Goal: Navigation & Orientation: Understand site structure

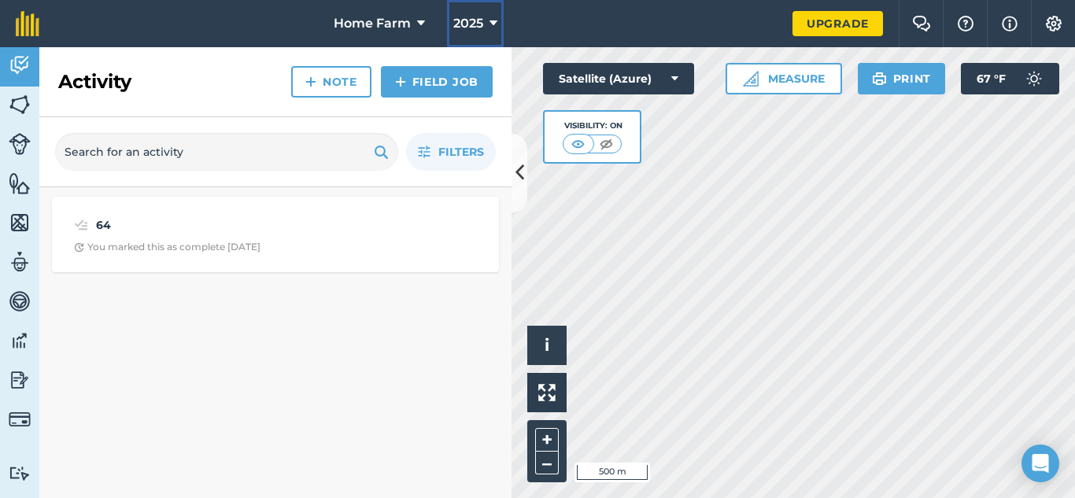
click at [473, 19] on span "2025" at bounding box center [468, 23] width 30 height 19
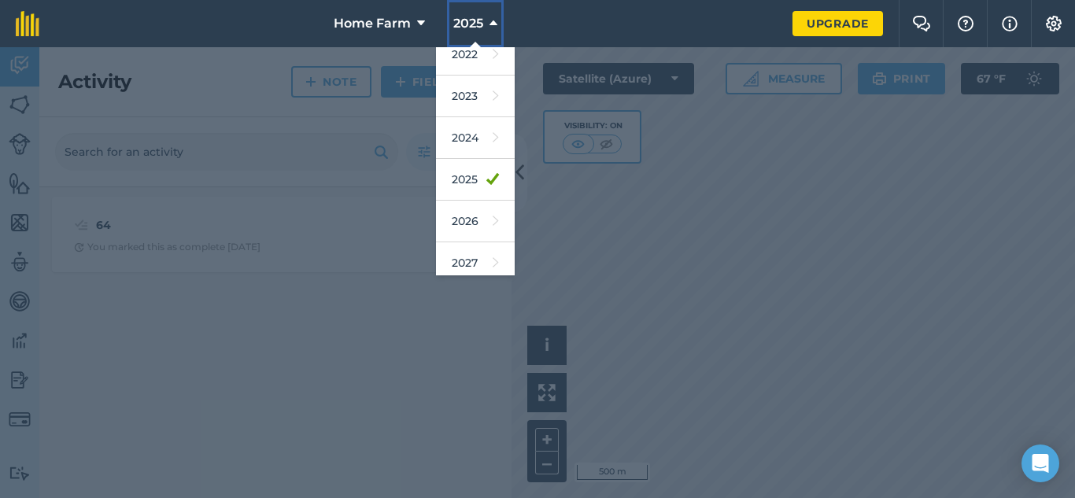
scroll to position [231, 0]
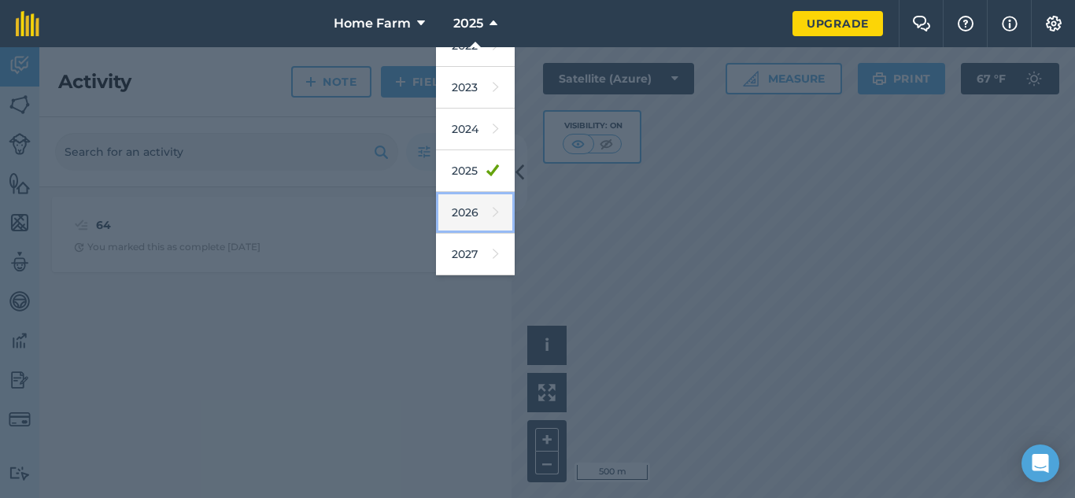
click at [463, 207] on link "2026" at bounding box center [475, 213] width 79 height 42
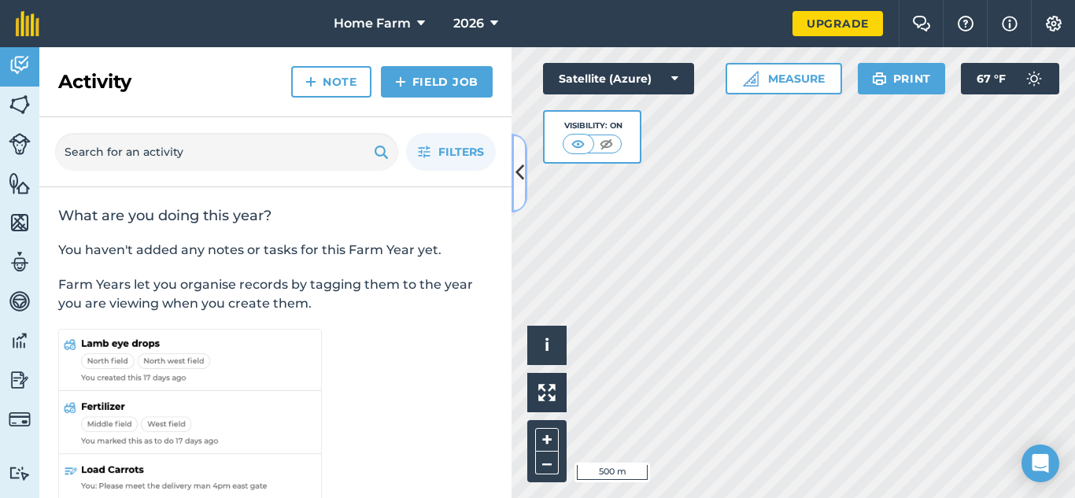
click at [523, 164] on icon at bounding box center [519, 173] width 9 height 28
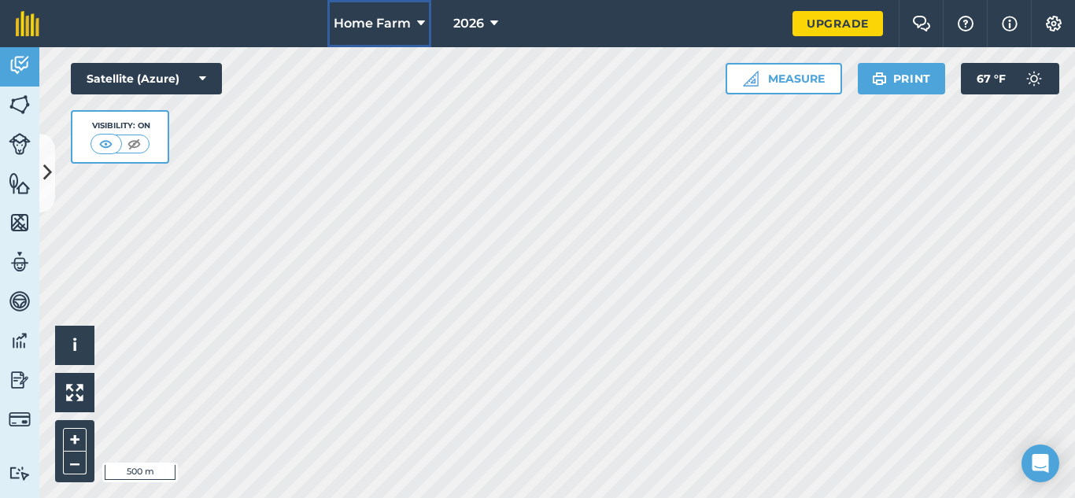
click at [402, 23] on span "Home Farm" at bounding box center [372, 23] width 77 height 19
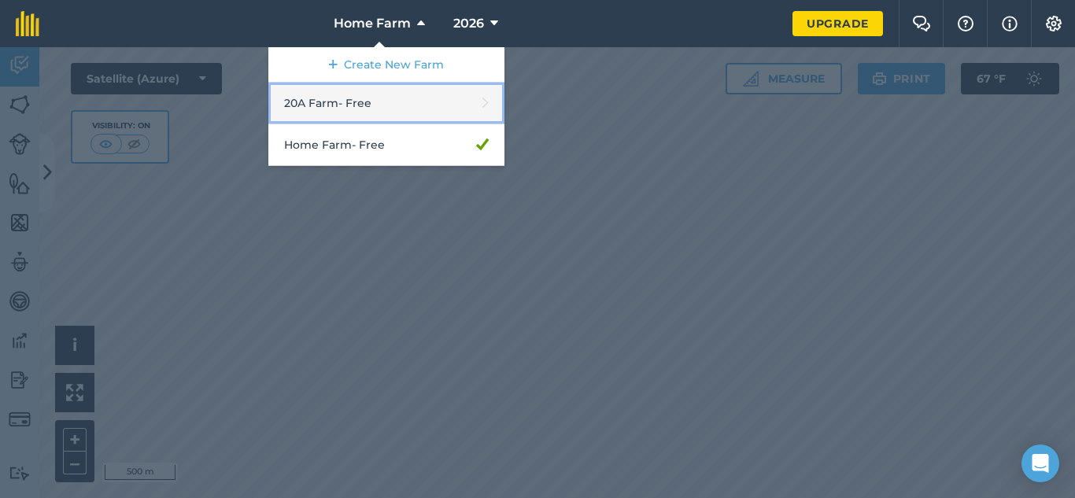
click at [378, 103] on link "20A Farm - Free" at bounding box center [386, 104] width 236 height 42
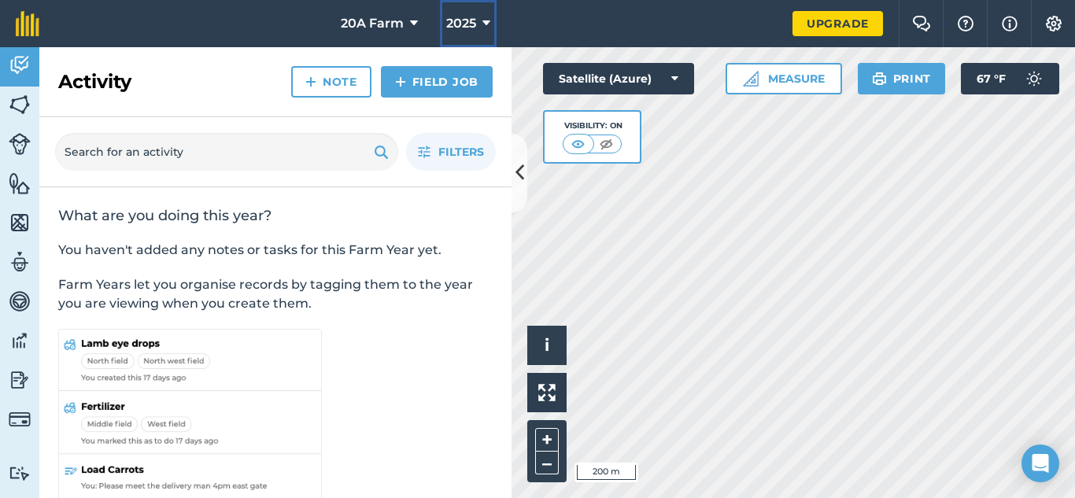
click at [460, 17] on span "2025" at bounding box center [461, 23] width 30 height 19
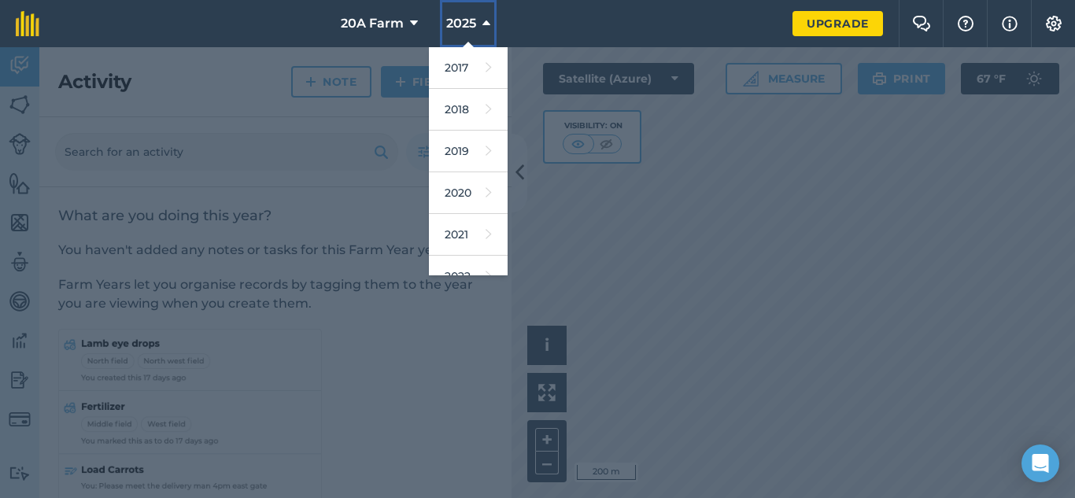
scroll to position [231, 0]
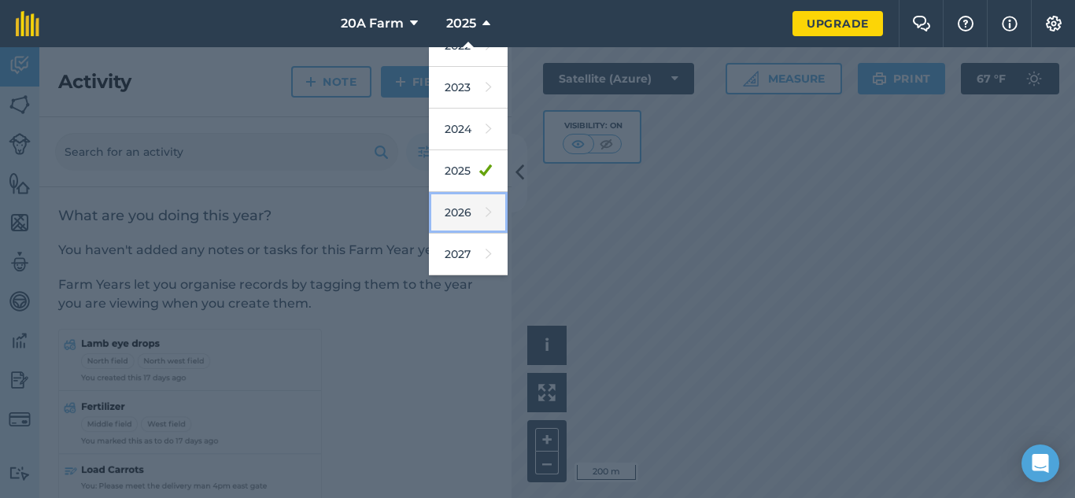
click at [457, 213] on link "2026" at bounding box center [468, 213] width 79 height 42
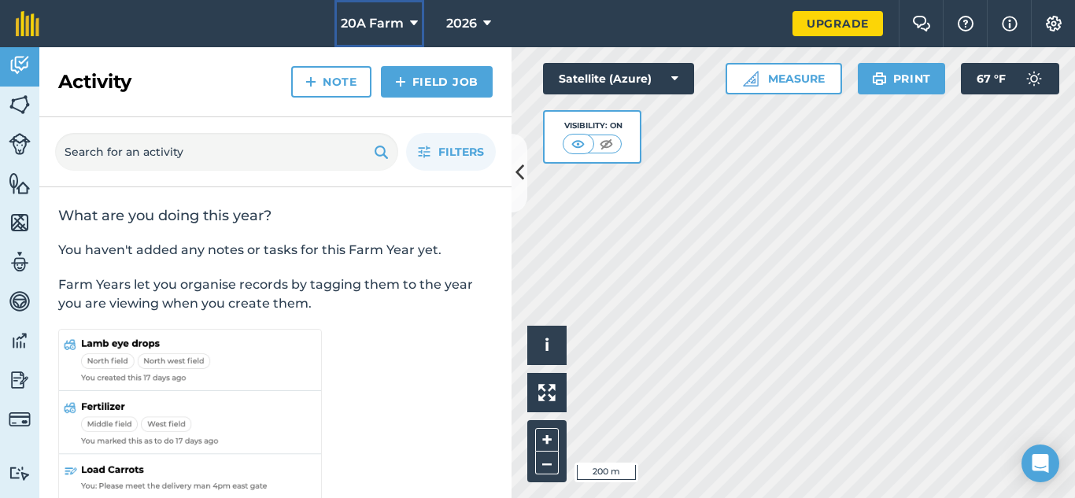
click at [393, 39] on button "20A Farm" at bounding box center [379, 23] width 90 height 47
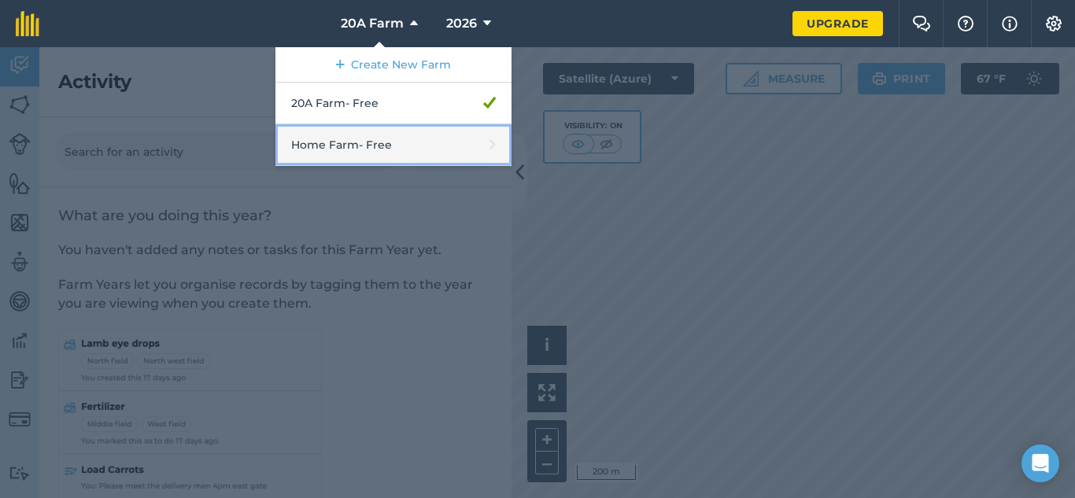
click at [393, 142] on link "Home Farm - Free" at bounding box center [393, 145] width 236 height 42
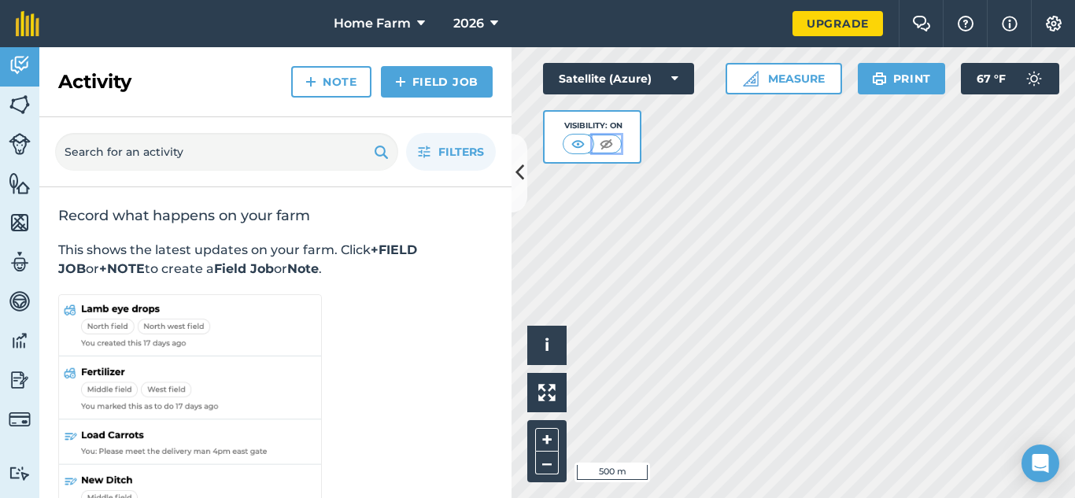
click at [601, 142] on img at bounding box center [606, 144] width 20 height 16
click at [571, 146] on img at bounding box center [579, 144] width 20 height 16
click at [517, 171] on icon at bounding box center [519, 173] width 9 height 28
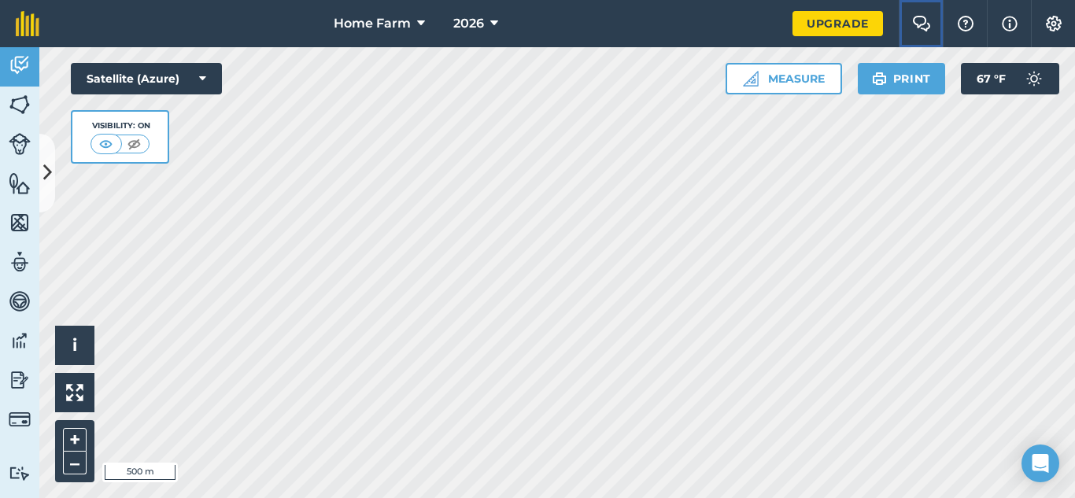
click at [917, 22] on img at bounding box center [921, 24] width 19 height 16
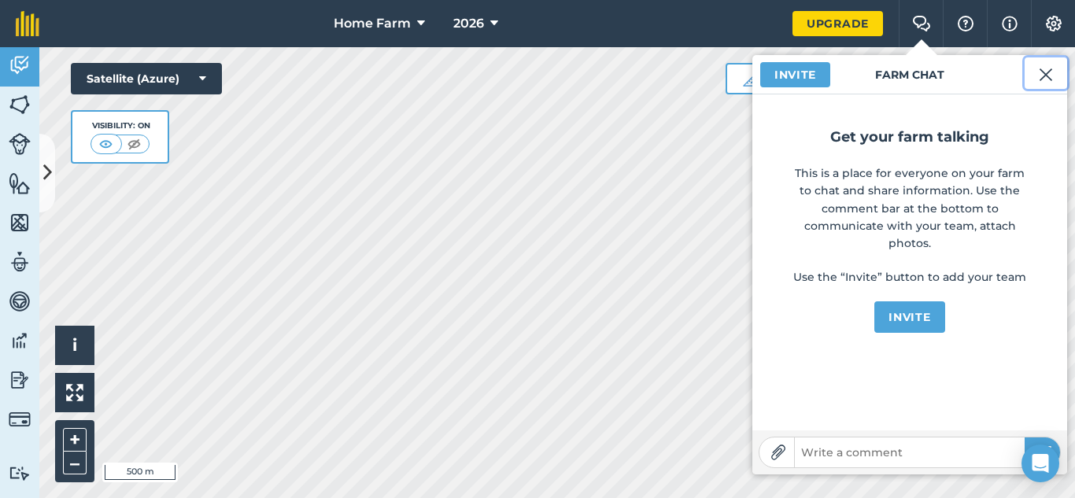
click at [1050, 71] on img at bounding box center [1046, 74] width 14 height 19
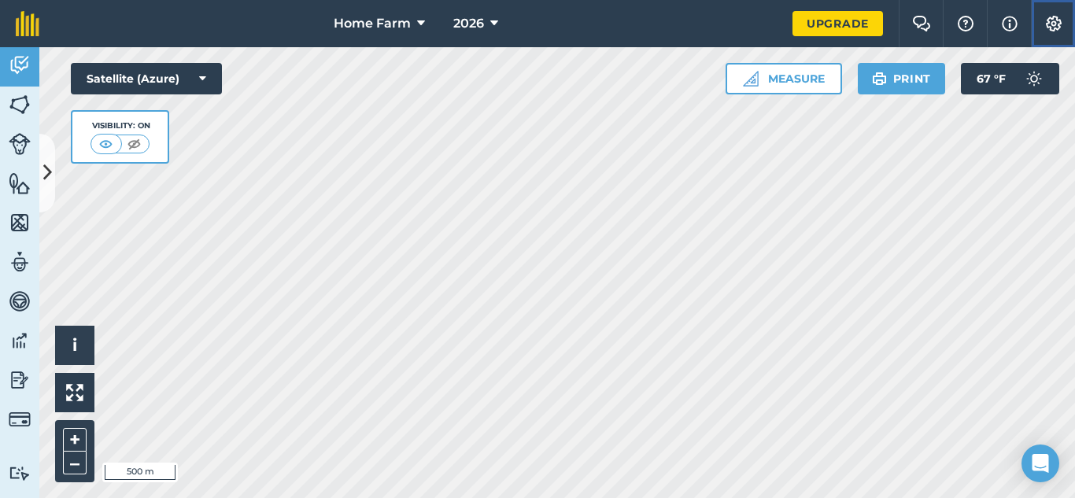
click at [1054, 19] on img at bounding box center [1053, 24] width 19 height 16
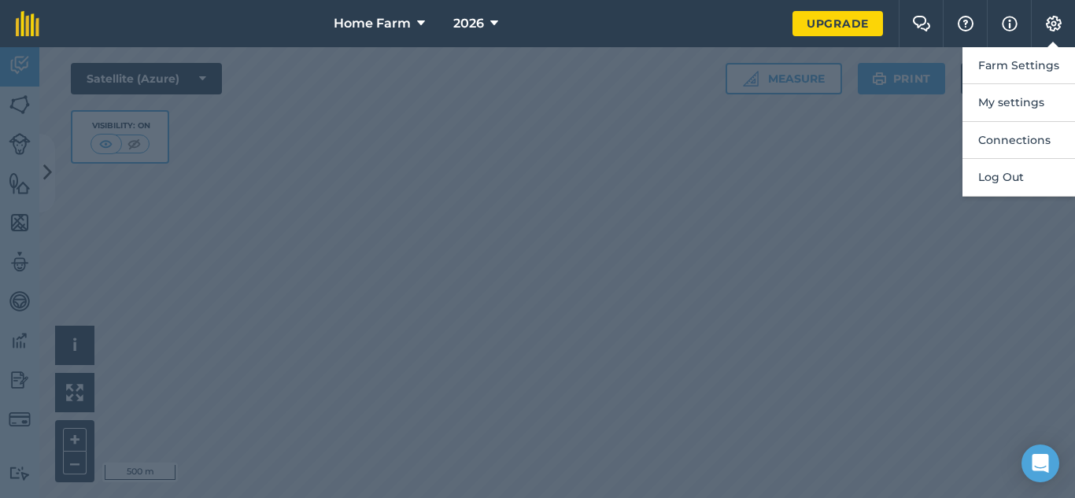
click at [825, 206] on div at bounding box center [537, 272] width 1075 height 451
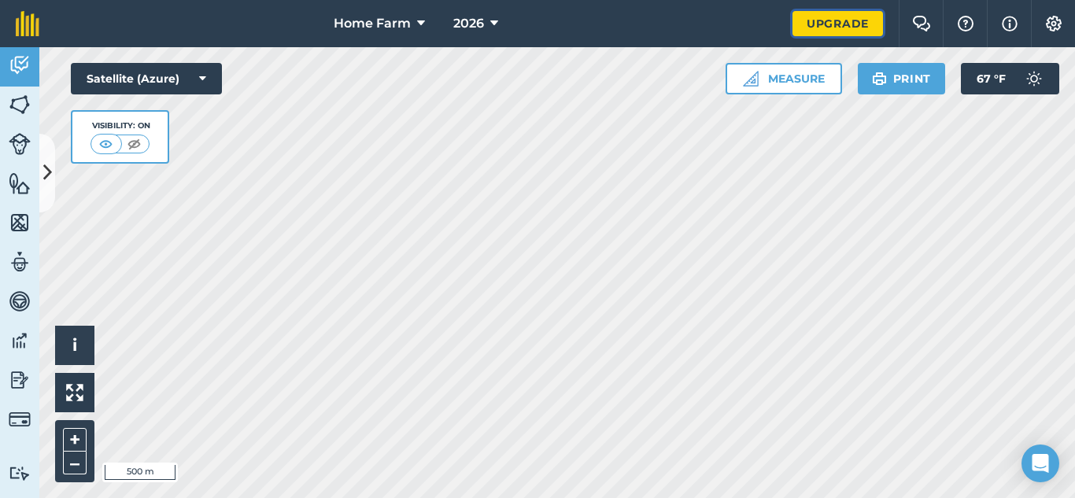
click at [828, 34] on link "Upgrade" at bounding box center [837, 23] width 90 height 25
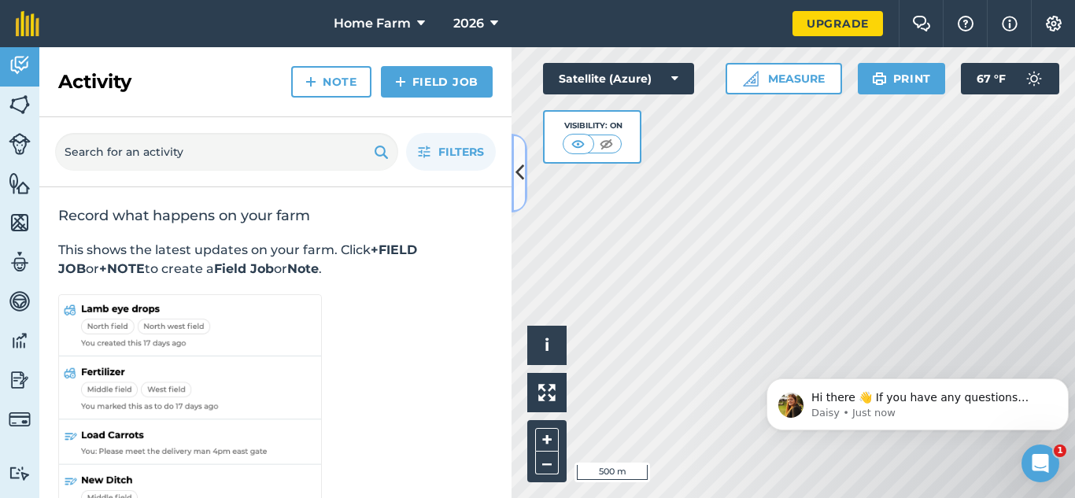
click at [518, 174] on icon at bounding box center [519, 173] width 9 height 28
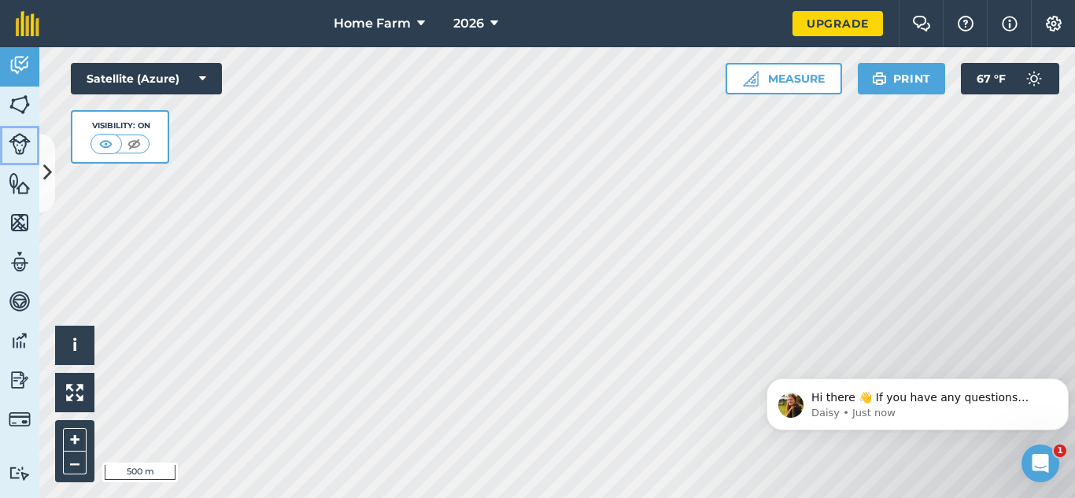
click at [19, 149] on img at bounding box center [20, 144] width 22 height 22
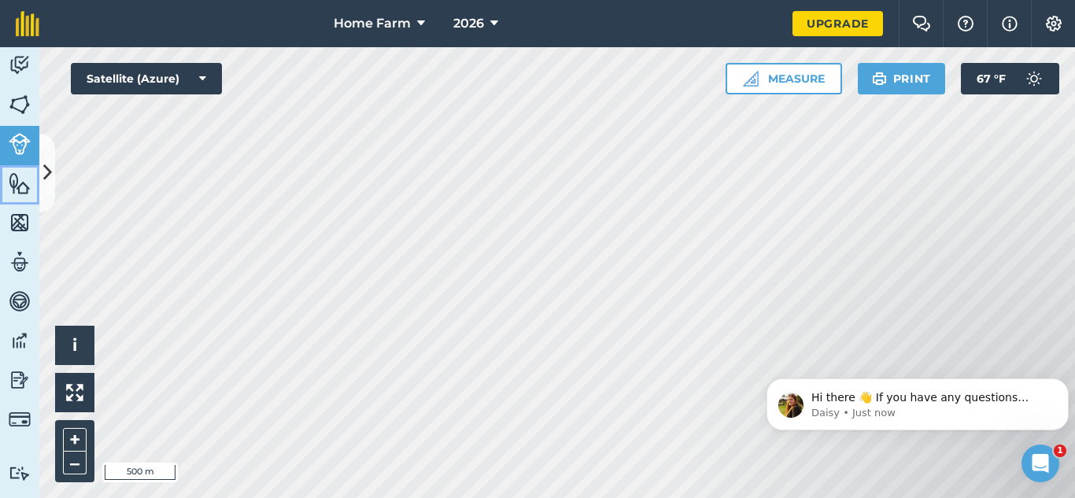
click at [19, 182] on img at bounding box center [20, 184] width 22 height 24
click at [50, 158] on button at bounding box center [47, 173] width 16 height 79
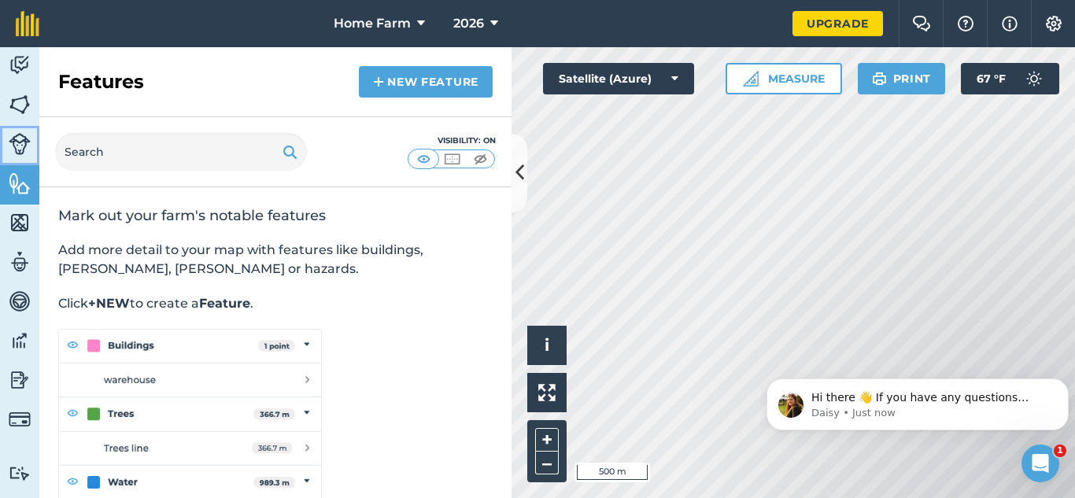
click at [14, 139] on img at bounding box center [20, 144] width 22 height 22
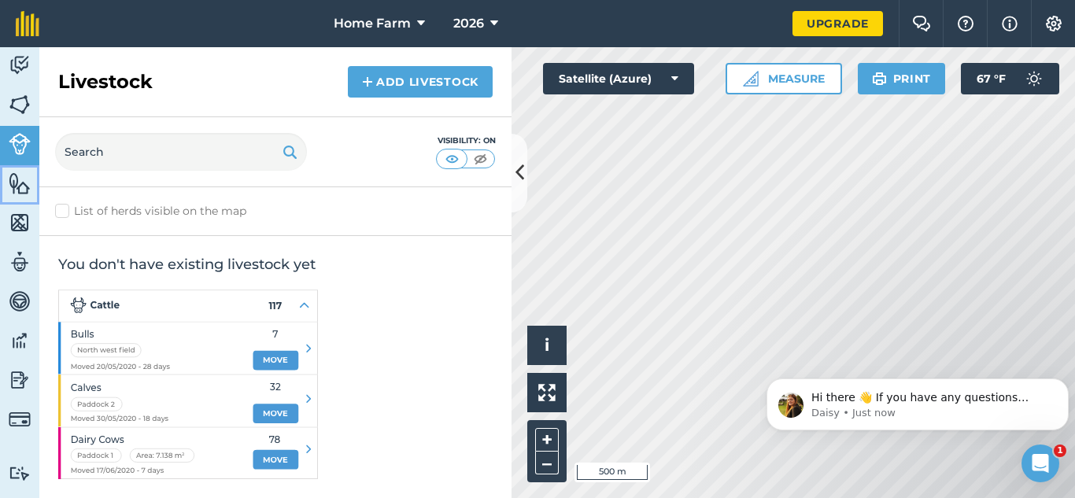
click at [13, 185] on img at bounding box center [20, 184] width 22 height 24
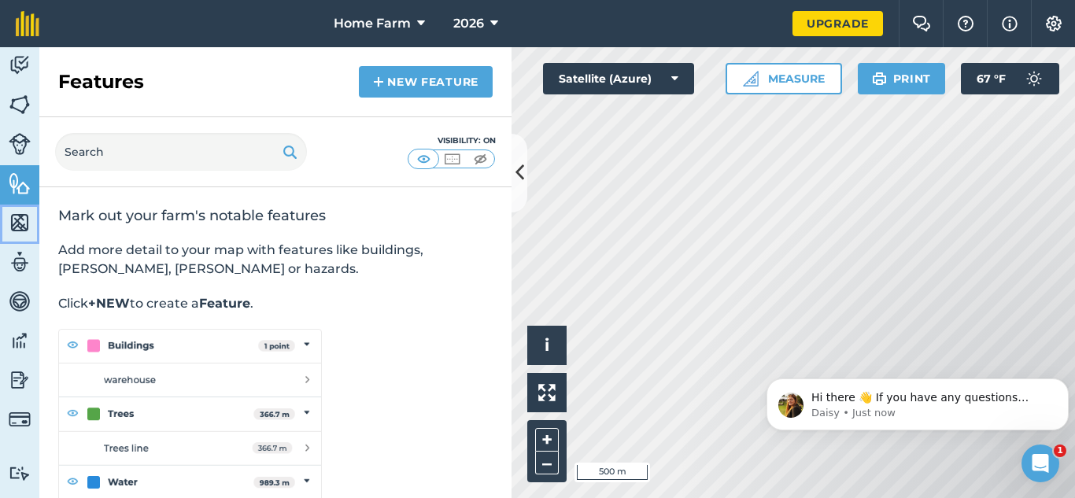
click at [19, 215] on img at bounding box center [20, 223] width 22 height 24
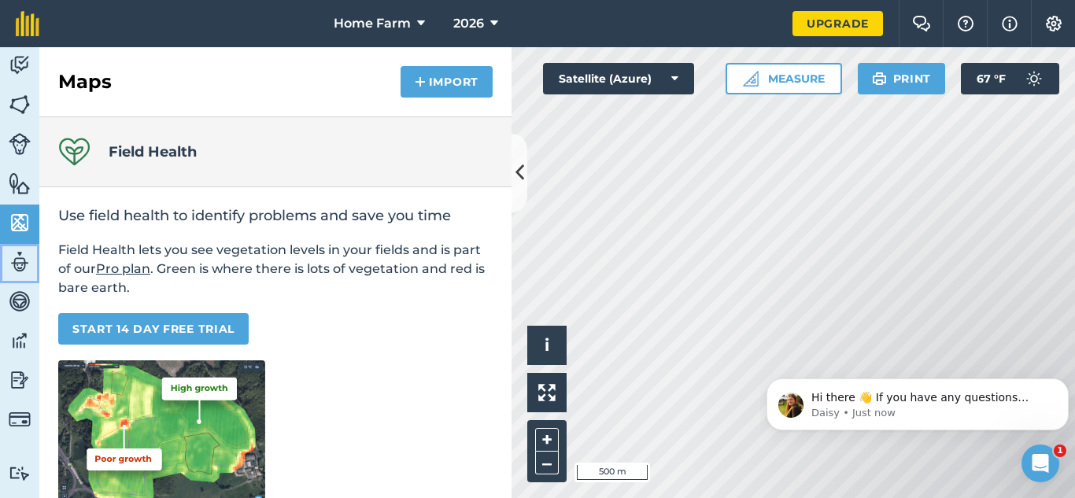
click at [19, 258] on img at bounding box center [20, 262] width 22 height 24
select select "MEMBER"
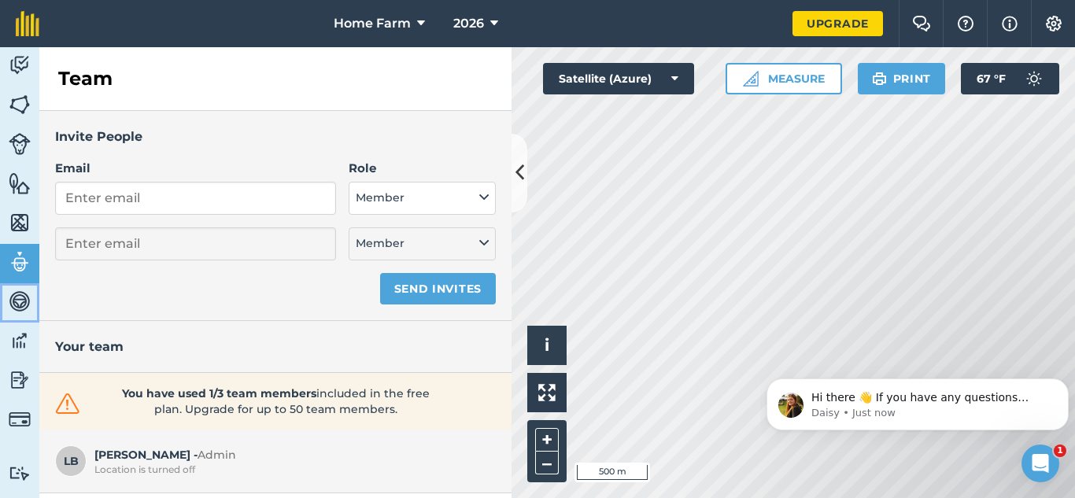
click at [19, 292] on img at bounding box center [20, 302] width 22 height 24
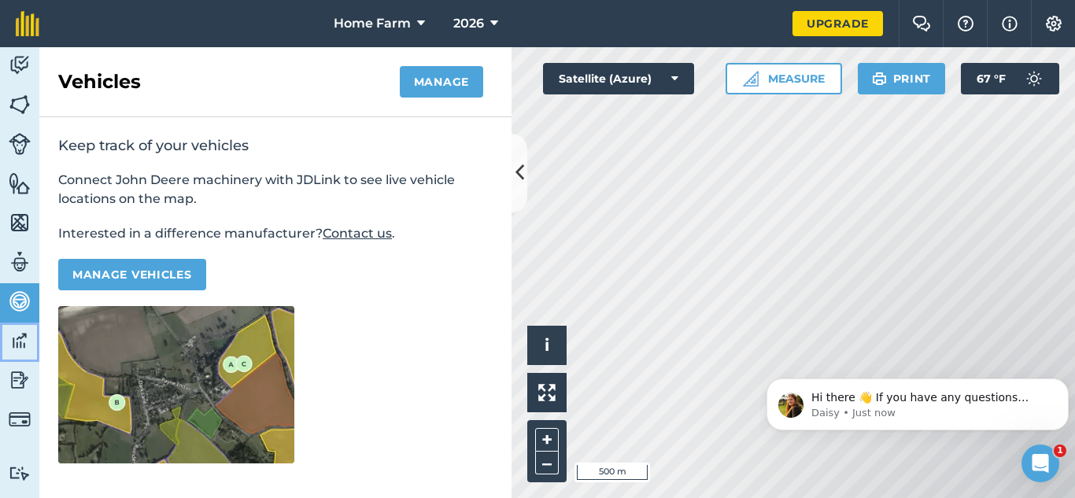
click at [17, 345] on img at bounding box center [20, 341] width 22 height 24
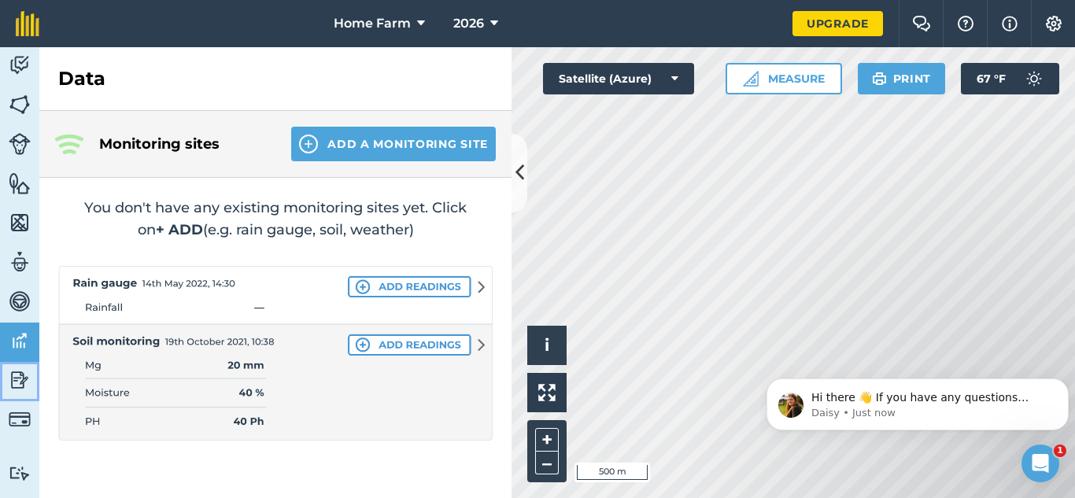
click at [17, 382] on img at bounding box center [20, 380] width 22 height 24
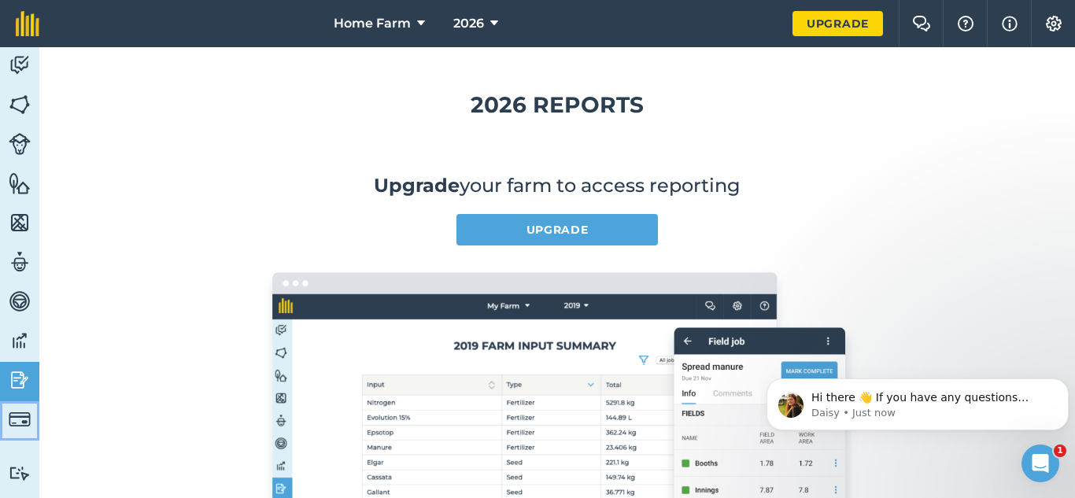
click at [15, 428] on img at bounding box center [20, 419] width 22 height 22
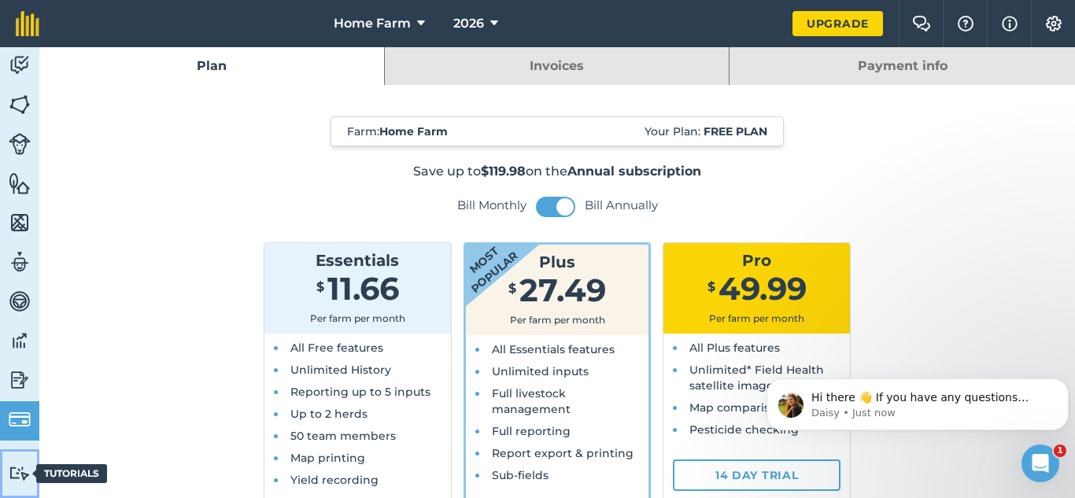
click at [10, 469] on img at bounding box center [20, 473] width 22 height 15
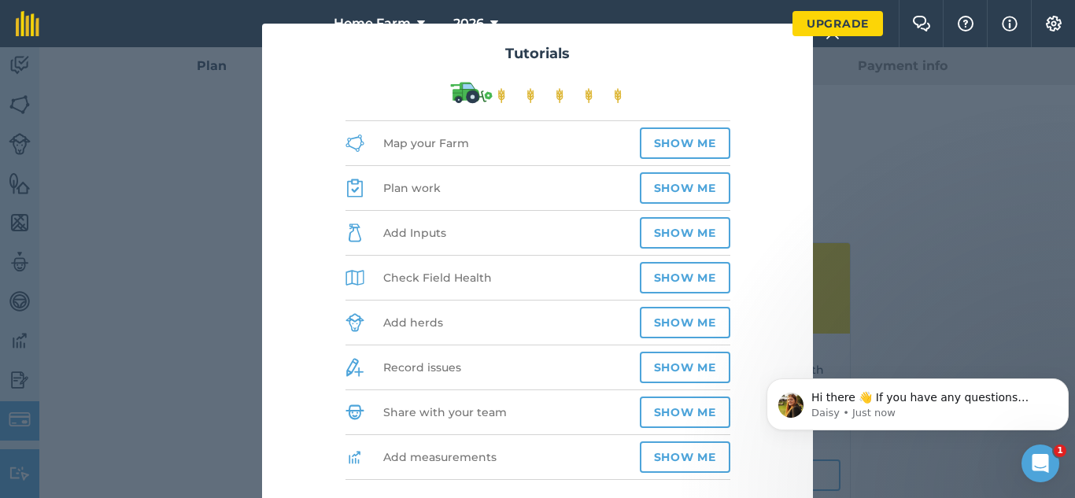
click at [20, 54] on div "Tutorials Map your Farm Show me Plan work Show me Add Inputs Show me Check Fiel…" at bounding box center [537, 272] width 1075 height 451
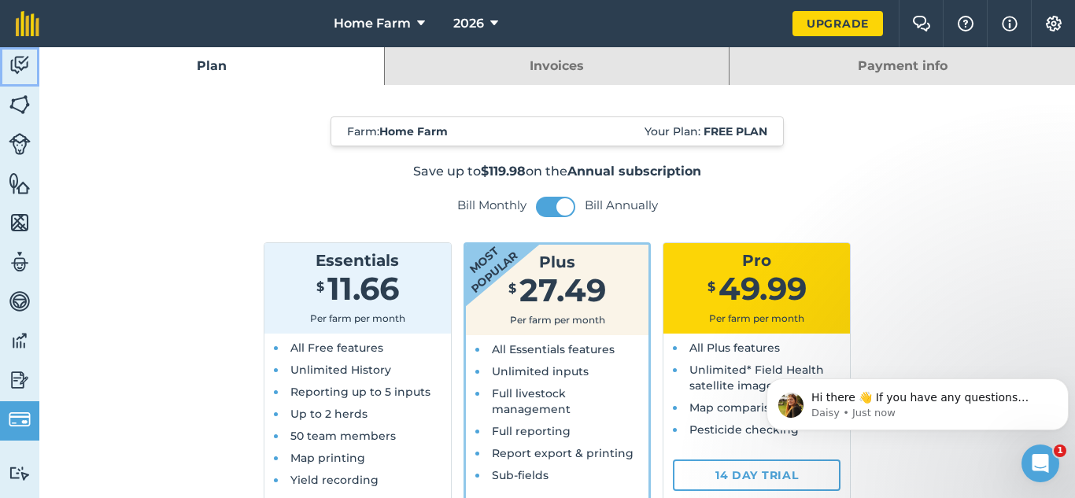
click at [20, 54] on img at bounding box center [20, 66] width 22 height 24
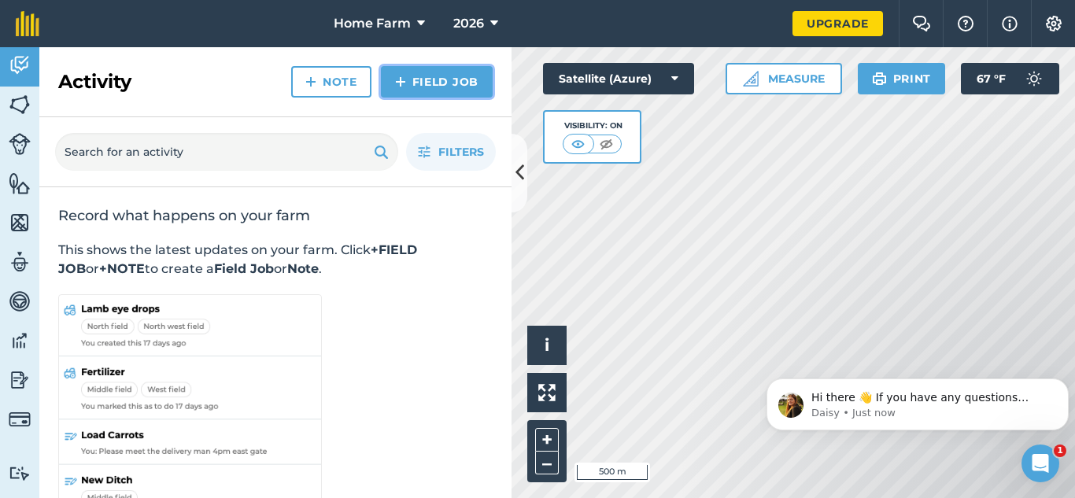
click at [449, 90] on link "Field Job" at bounding box center [437, 81] width 112 height 31
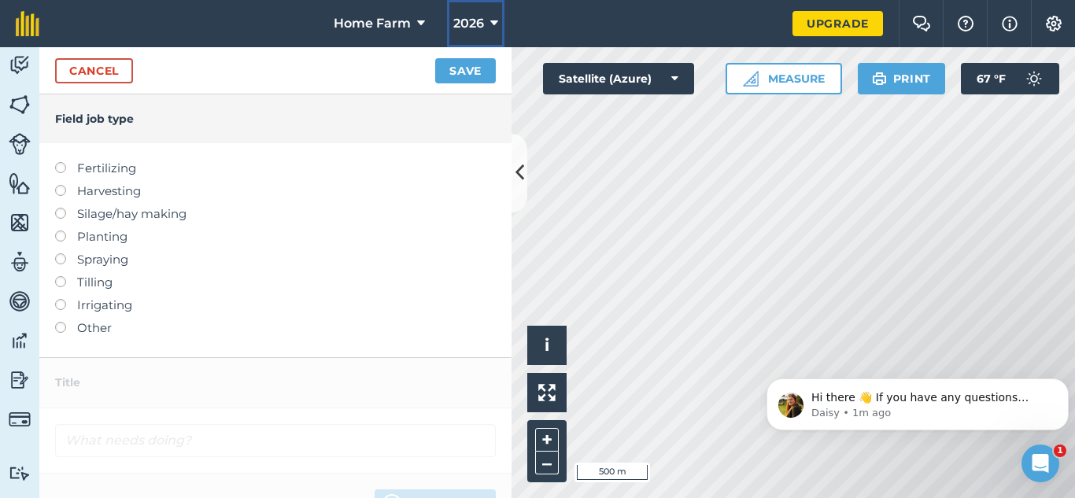
click at [482, 22] on span "2026" at bounding box center [468, 23] width 31 height 19
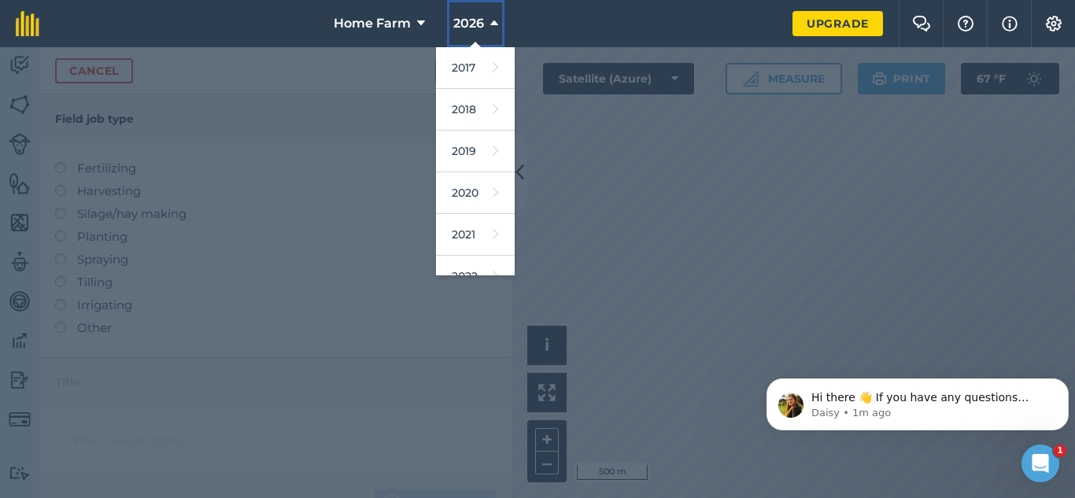
click at [482, 22] on span "2026" at bounding box center [468, 23] width 31 height 19
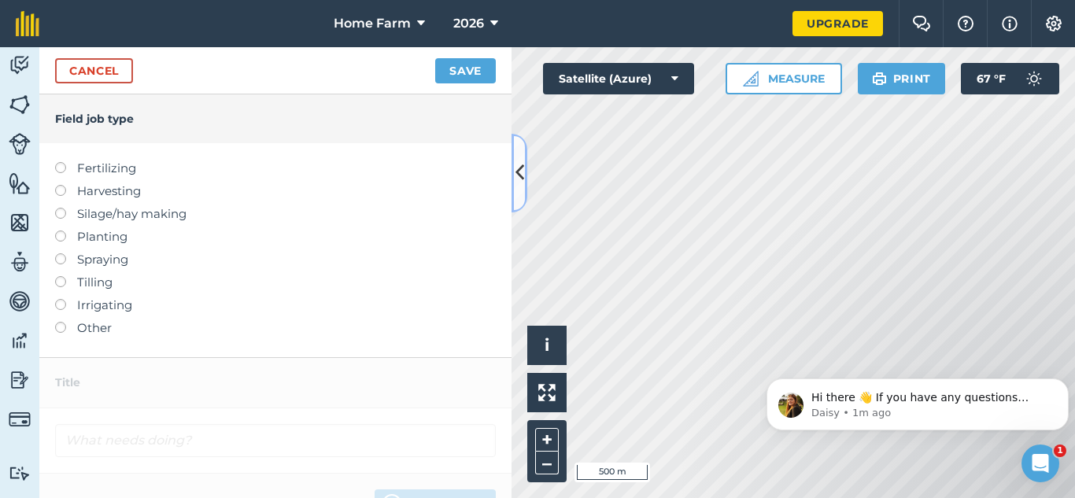
click at [516, 163] on icon at bounding box center [519, 173] width 9 height 28
